Goal: Find specific page/section: Find specific page/section

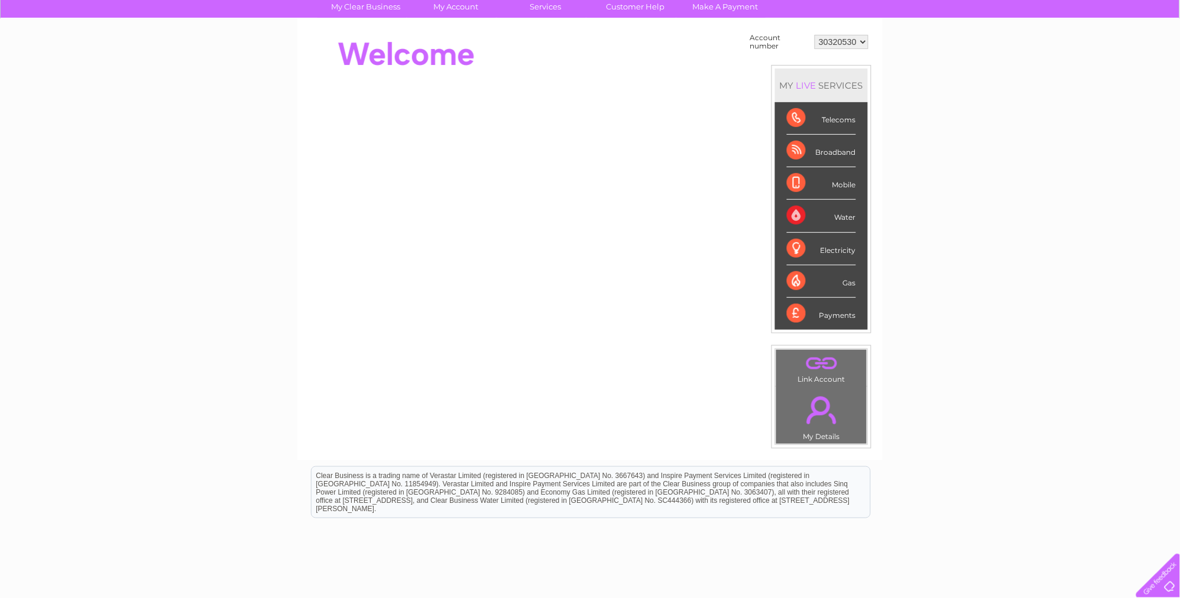
scroll to position [124, 0]
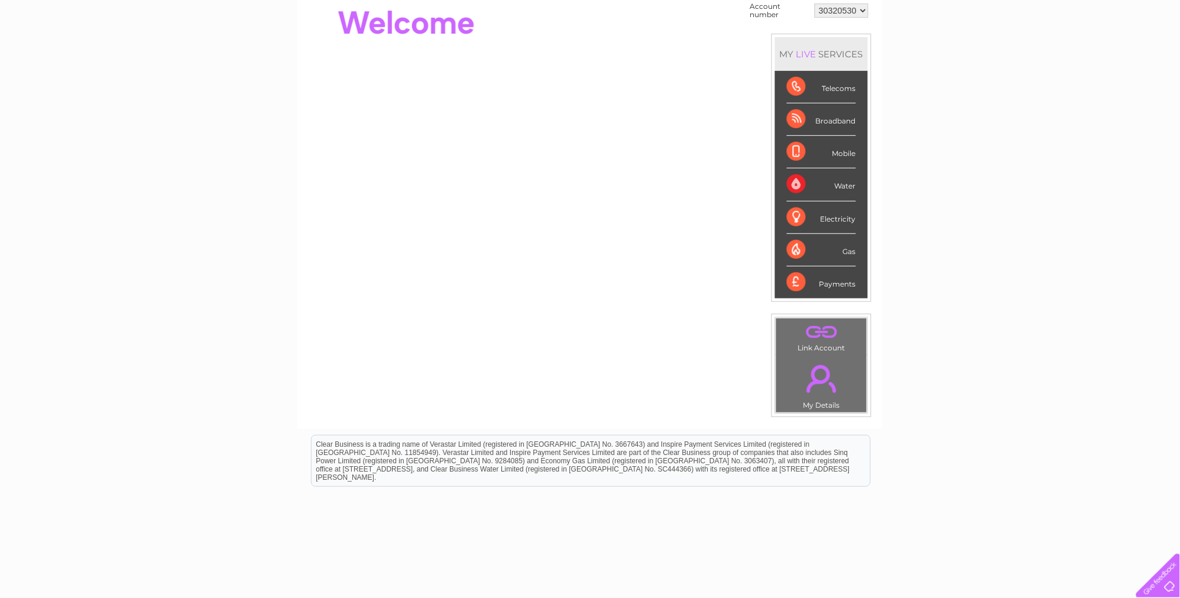
click at [832, 376] on link "." at bounding box center [821, 378] width 85 height 41
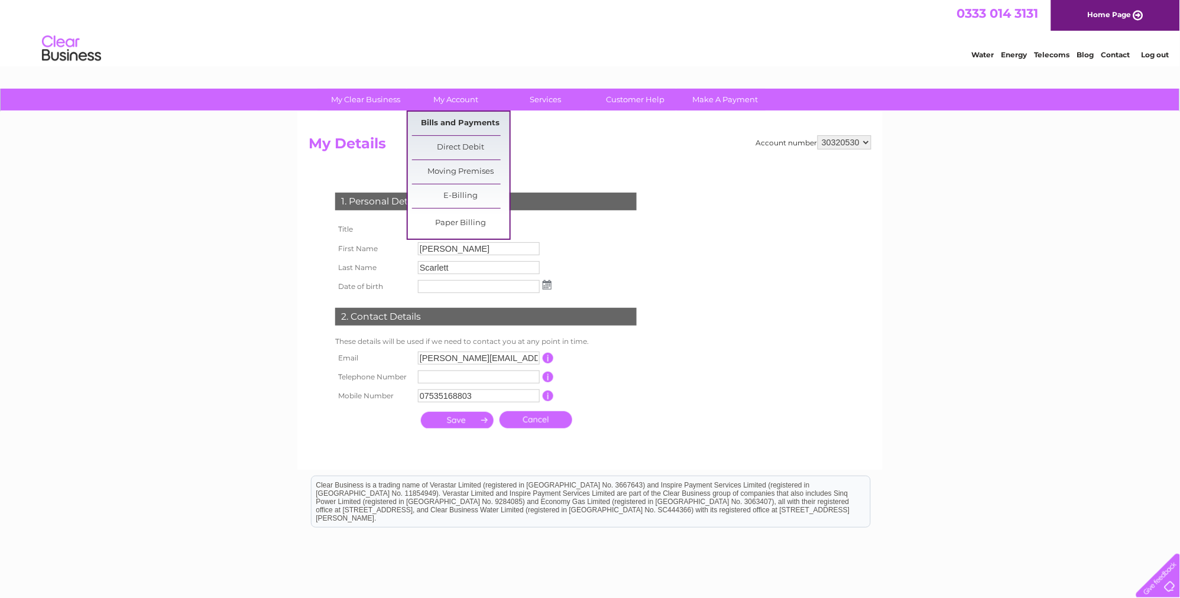
click at [452, 119] on link "Bills and Payments" at bounding box center [461, 124] width 98 height 24
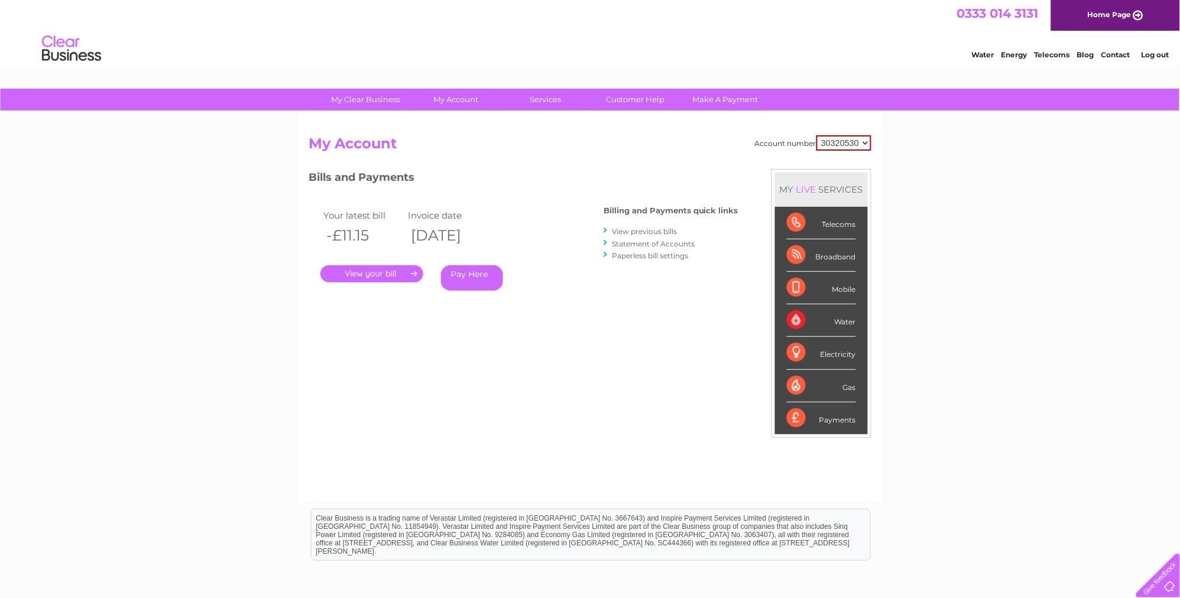
click at [867, 142] on select "30320530" at bounding box center [844, 142] width 55 height 15
click at [656, 99] on link "Customer Help" at bounding box center [636, 100] width 98 height 22
